Goal: Task Accomplishment & Management: Complete application form

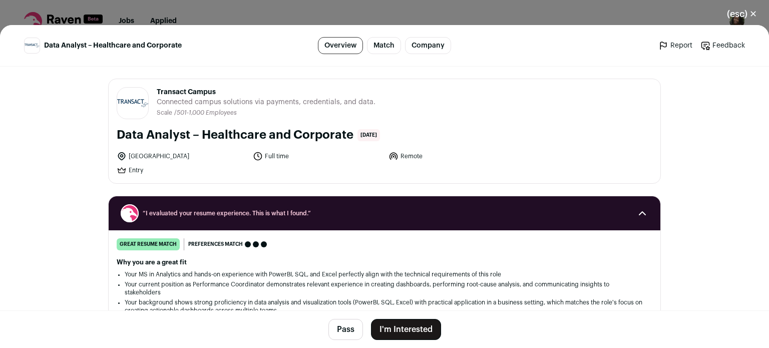
drag, startPoint x: 214, startPoint y: 92, endPoint x: 152, endPoint y: 89, distance: 62.2
click at [152, 89] on header "Transact Campus [DOMAIN_NAME] Public / Private Private Valuation $1.5B Company …" at bounding box center [385, 103] width 536 height 32
click at [410, 326] on button "I'm Interested" at bounding box center [406, 329] width 70 height 21
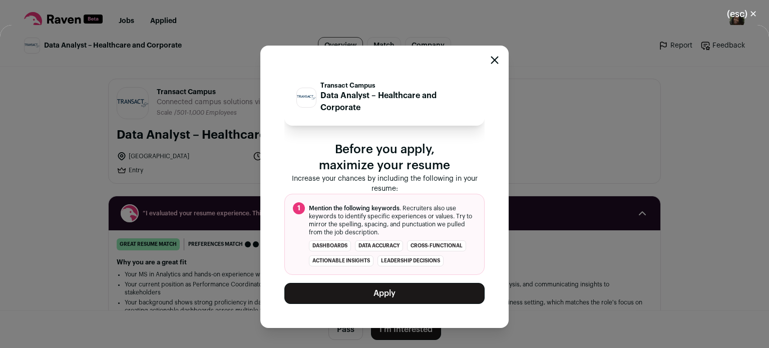
click at [378, 292] on button "Apply" at bounding box center [384, 293] width 200 height 21
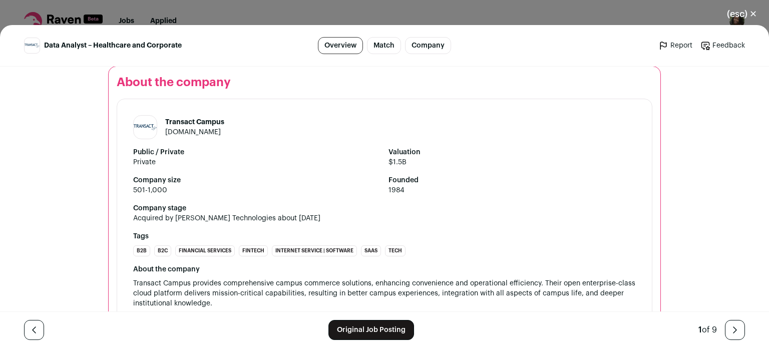
scroll to position [1163, 0]
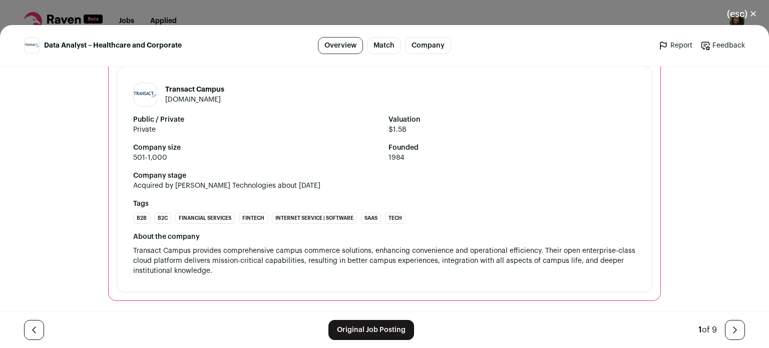
click at [126, 245] on div "Transact Campus [DOMAIN_NAME] Public / Private Private Valuation $1.5B Company …" at bounding box center [385, 179] width 536 height 226
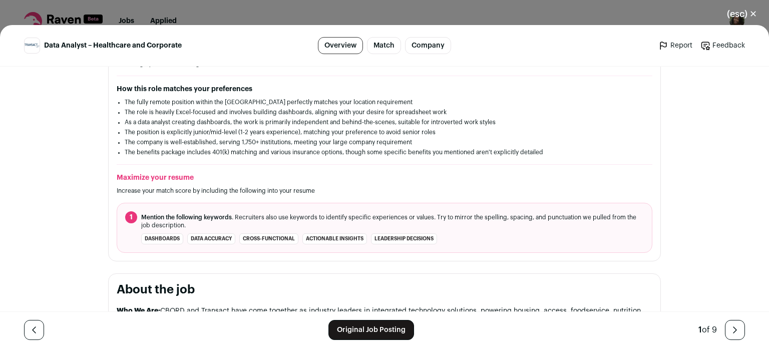
scroll to position [321, 0]
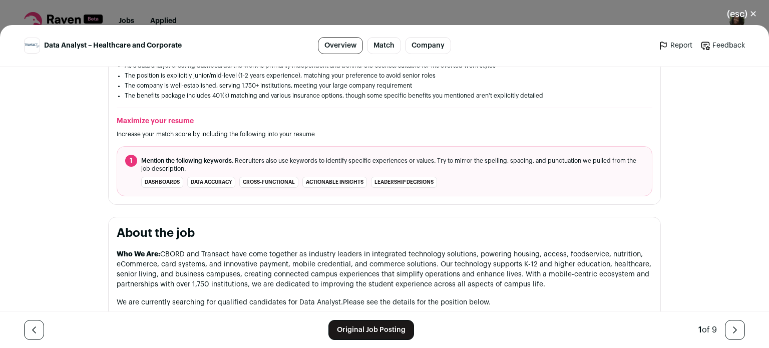
click at [730, 18] on button "(esc) ✕" at bounding box center [742, 14] width 54 height 22
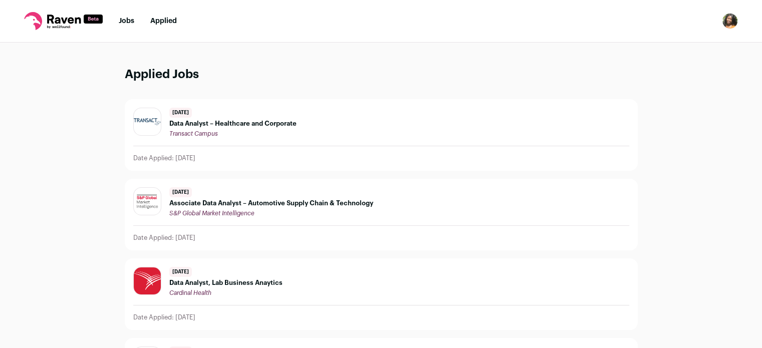
click at [130, 21] on link "Jobs" at bounding box center [127, 21] width 16 height 7
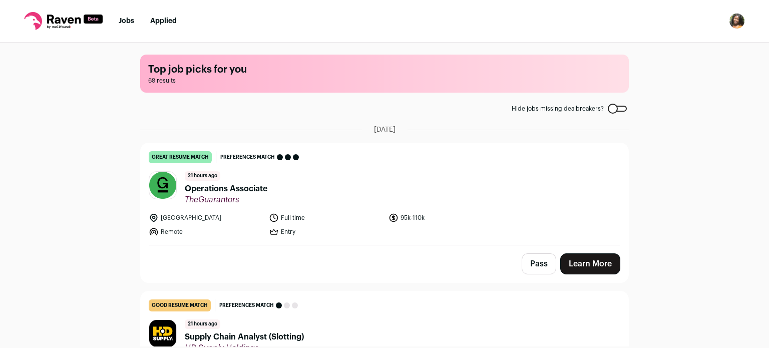
click at [218, 189] on span "Operations Associate" at bounding box center [226, 189] width 83 height 12
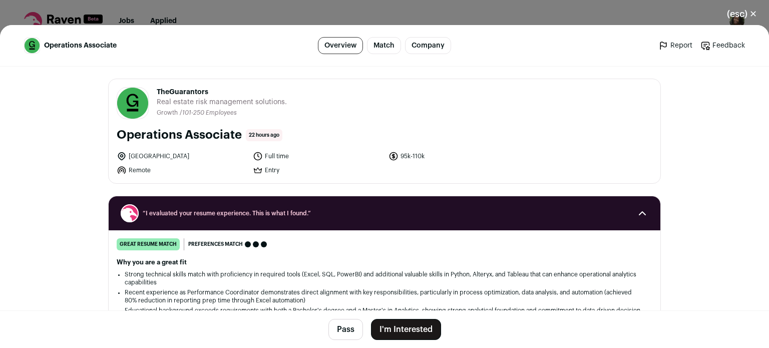
click at [302, 264] on h2 "Why you are a great fit" at bounding box center [385, 262] width 536 height 8
drag, startPoint x: 205, startPoint y: 88, endPoint x: 152, endPoint y: 89, distance: 52.6
click at [157, 89] on span "TheGuarantors" at bounding box center [222, 92] width 130 height 10
